Goal: Transaction & Acquisition: Purchase product/service

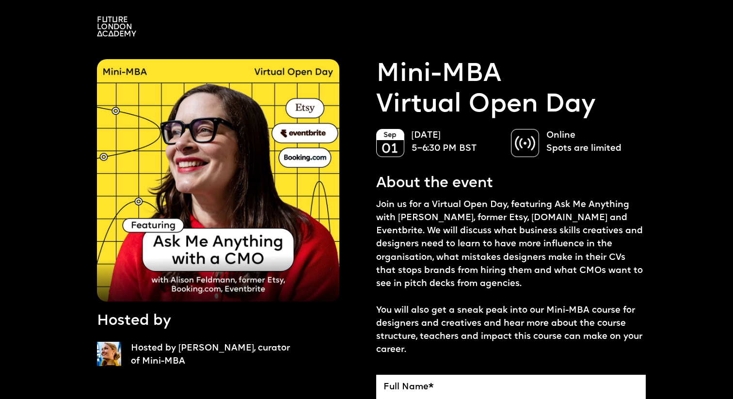
click at [106, 24] on img at bounding box center [116, 26] width 39 height 20
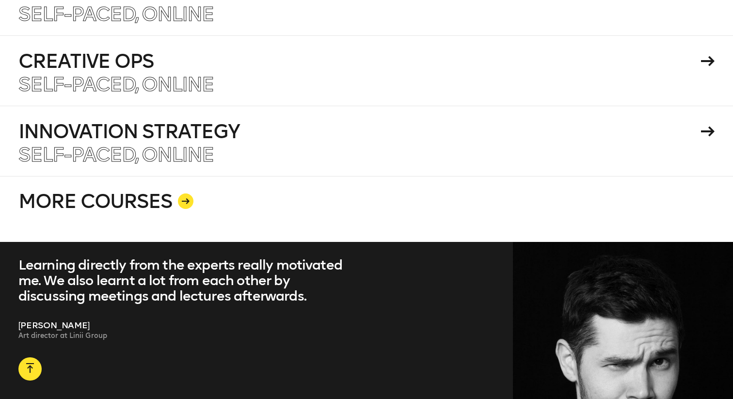
scroll to position [1870, 0]
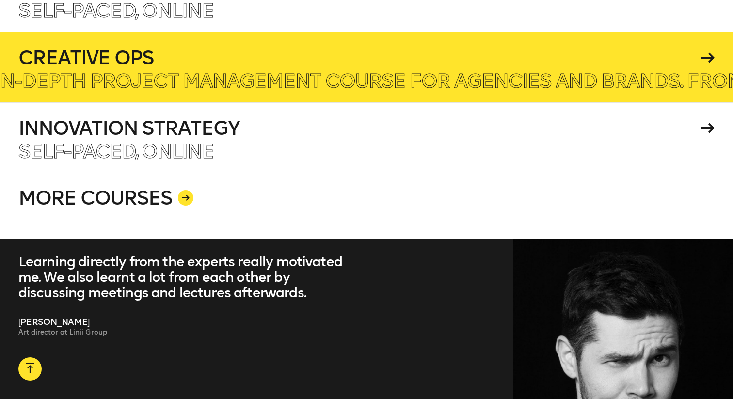
click at [177, 54] on h4 "Creative Ops" at bounding box center [357, 57] width 679 height 19
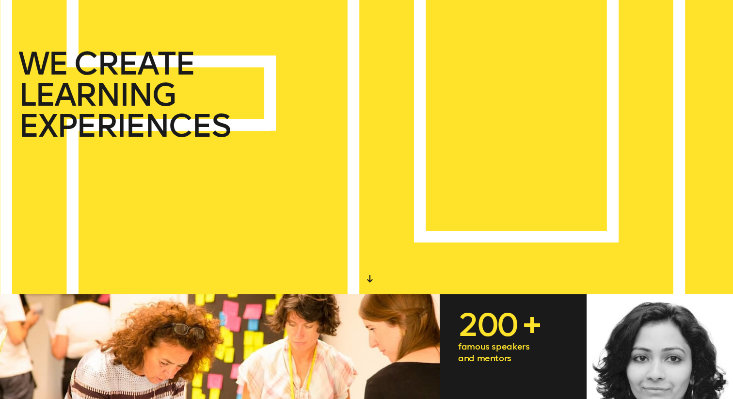
scroll to position [0, 0]
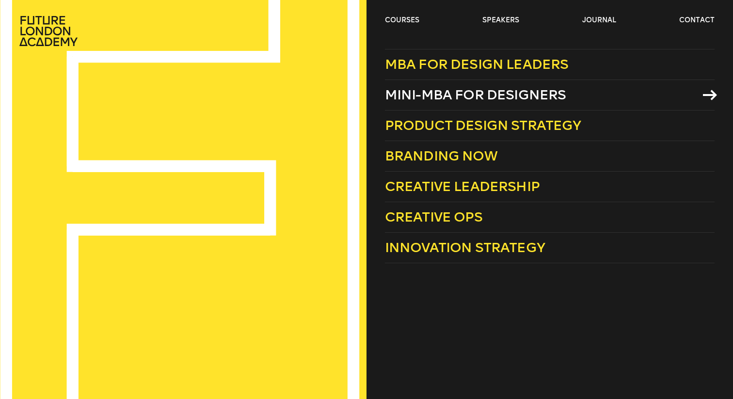
click at [430, 94] on span "Mini-MBA for Designers" at bounding box center [475, 95] width 181 height 16
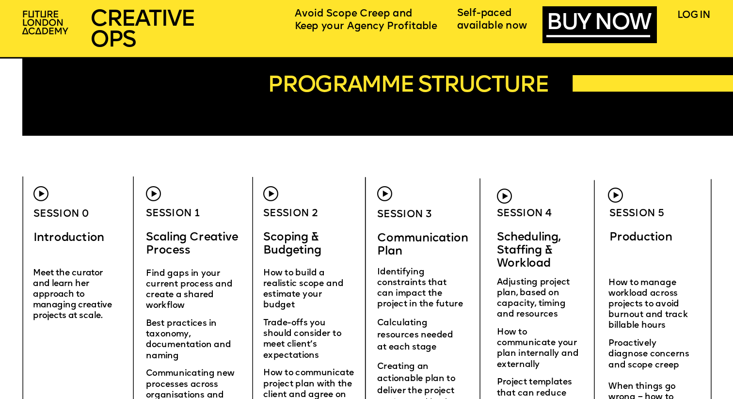
scroll to position [2840, 0]
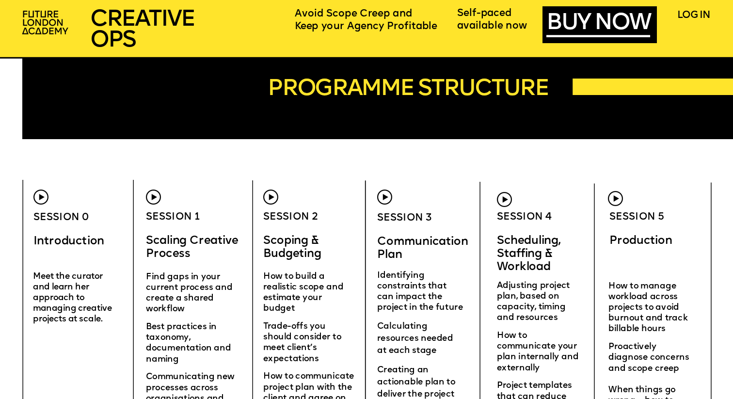
click at [44, 195] on img at bounding box center [40, 197] width 15 height 15
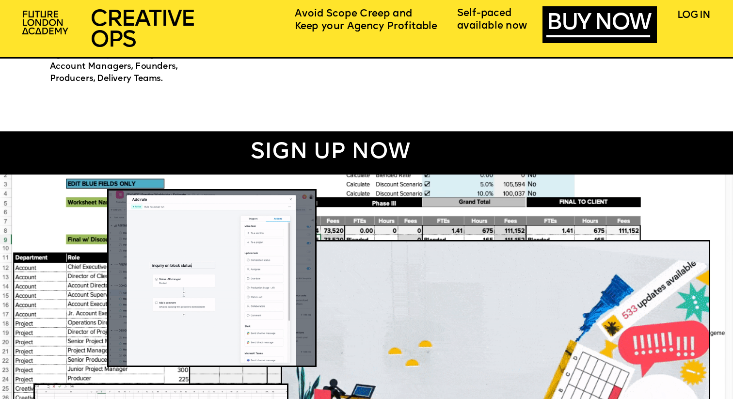
scroll to position [608, 0]
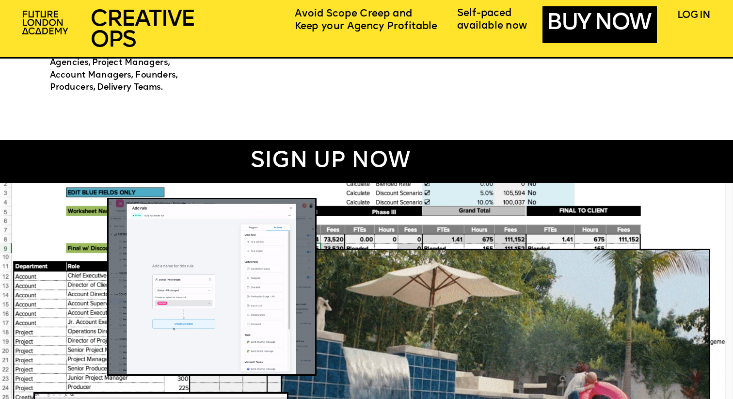
click at [568, 26] on link "BUY NOW" at bounding box center [598, 24] width 104 height 24
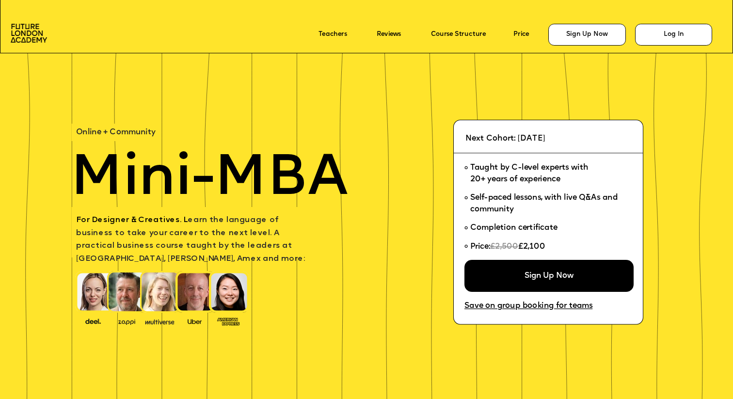
scroll to position [5, 0]
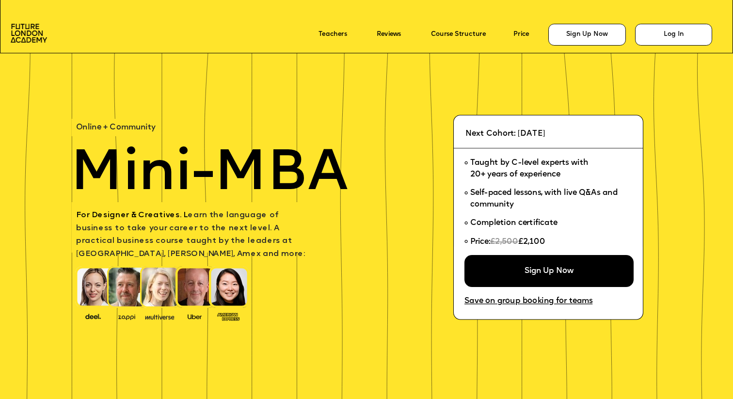
click at [460, 30] on p "Course Structure" at bounding box center [469, 34] width 76 height 13
click at [457, 38] on link "Course Structure" at bounding box center [458, 34] width 55 height 7
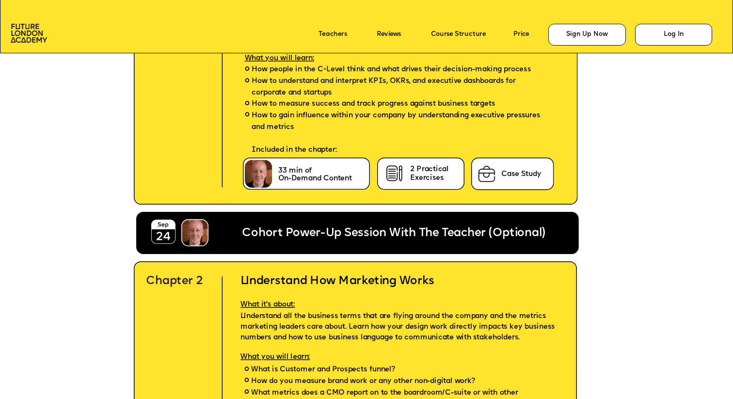
scroll to position [2367, 0]
